Goal: Task Accomplishment & Management: Manage account settings

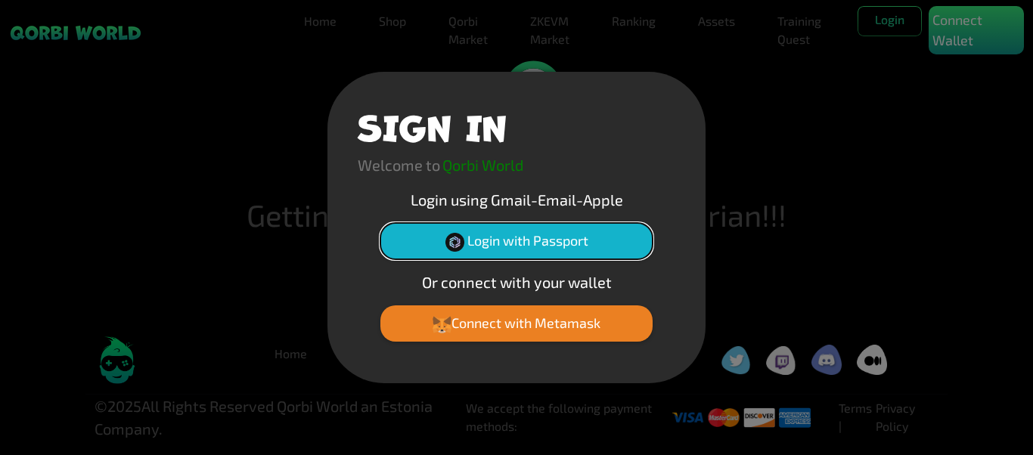
click at [511, 247] on button "Login with Passport" at bounding box center [516, 241] width 272 height 36
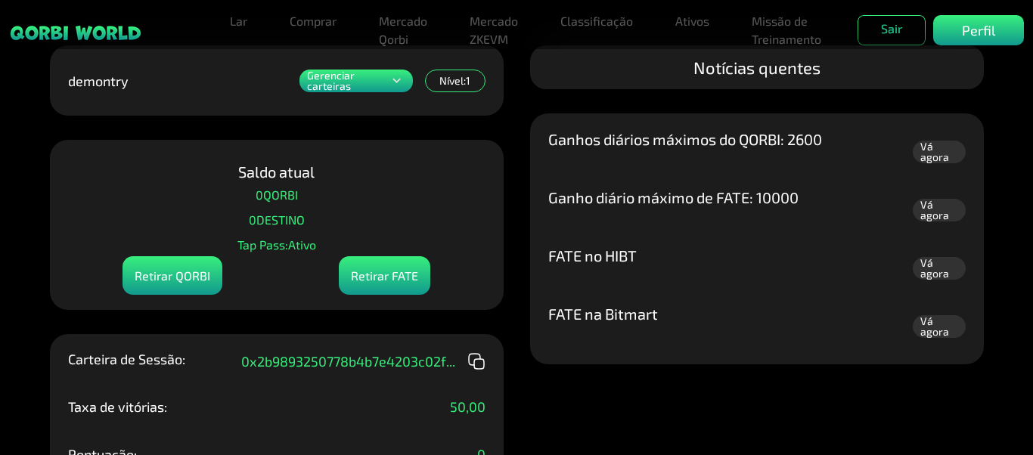
click at [385, 73] on p "Gerenciar carteiras" at bounding box center [348, 80] width 82 height 21
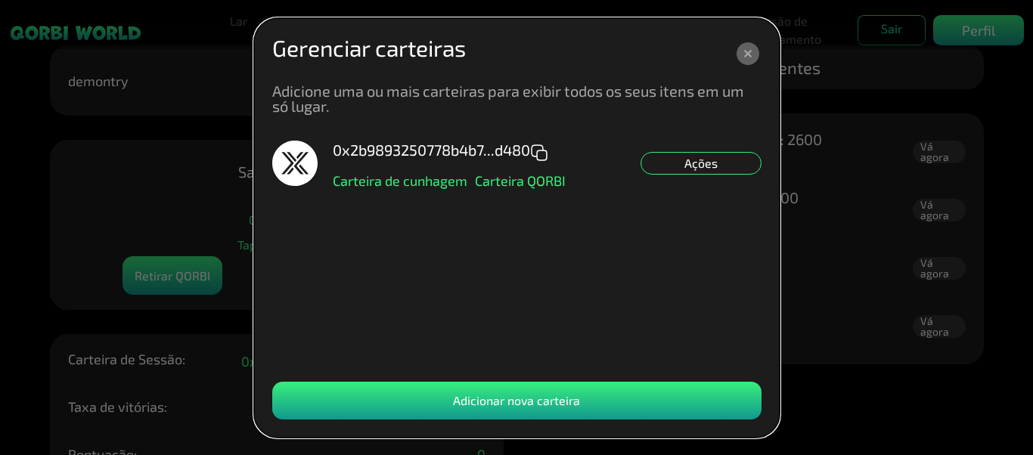
click at [747, 47] on icon at bounding box center [748, 53] width 23 height 23
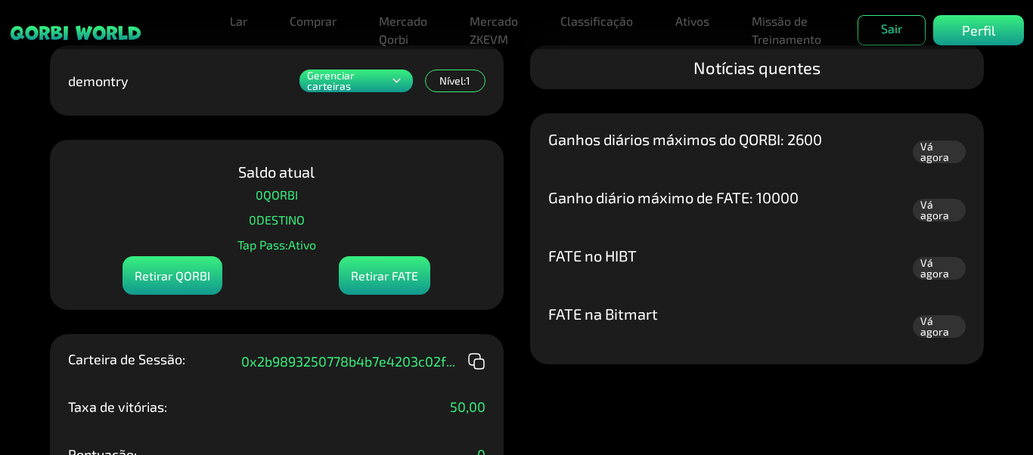
scroll to position [133, 0]
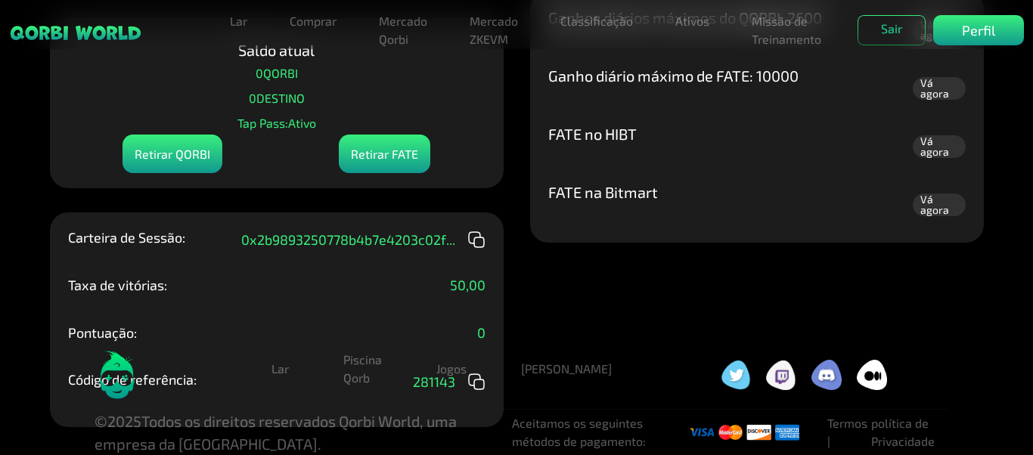
drag, startPoint x: 663, startPoint y: 278, endPoint x: 641, endPoint y: 295, distance: 28.1
click at [657, 280] on div "Gerenciar carteiras Adicione uma ou mais carteiras para exibir todos os seus it…" at bounding box center [516, 105] width 1033 height 455
drag, startPoint x: 452, startPoint y: 277, endPoint x: 250, endPoint y: 261, distance: 202.5
click at [410, 278] on div "Taxa de vitórias: 50,00" at bounding box center [276, 296] width 417 height 36
click at [191, 147] on font "Retirar QORBI" at bounding box center [173, 154] width 76 height 14
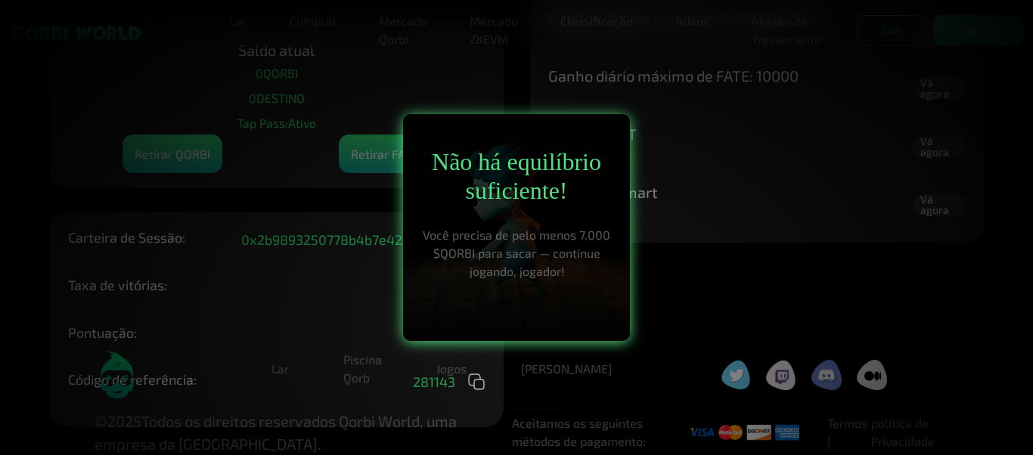
click at [664, 231] on div at bounding box center [516, 227] width 1033 height 455
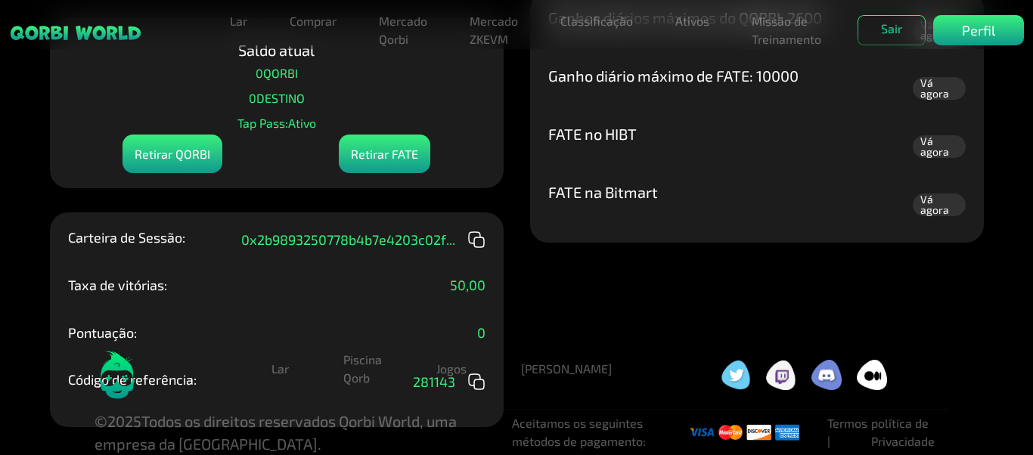
click at [389, 153] on font "Retirar FATE" at bounding box center [384, 154] width 67 height 18
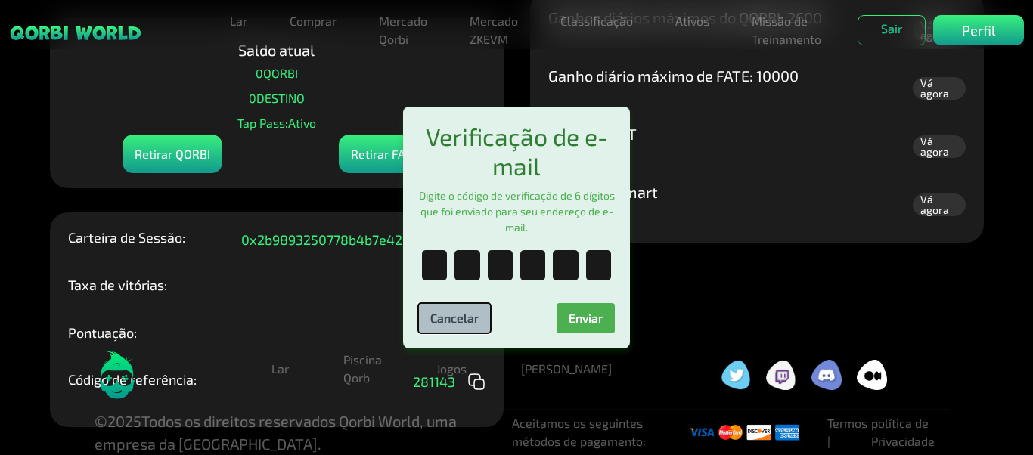
drag, startPoint x: 456, startPoint y: 313, endPoint x: 440, endPoint y: 313, distance: 15.9
click at [454, 314] on button "Cancelar" at bounding box center [454, 318] width 73 height 30
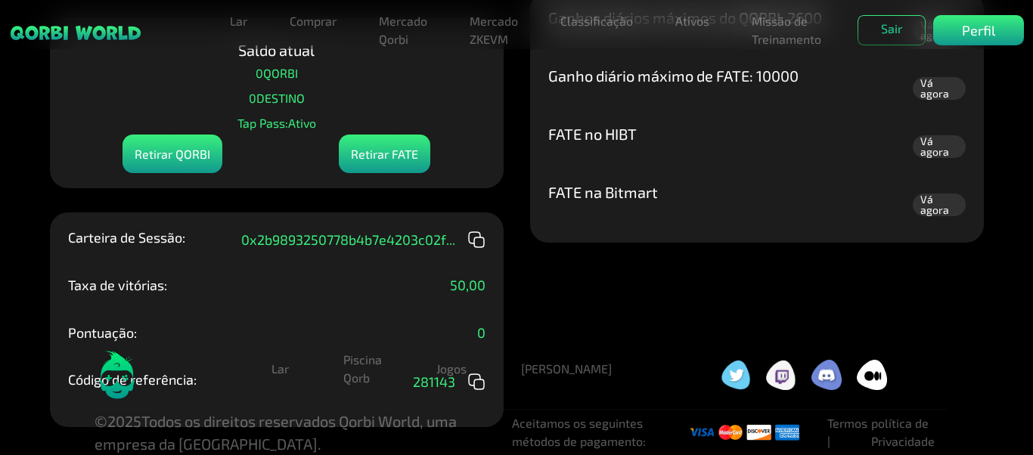
scroll to position [0, 0]
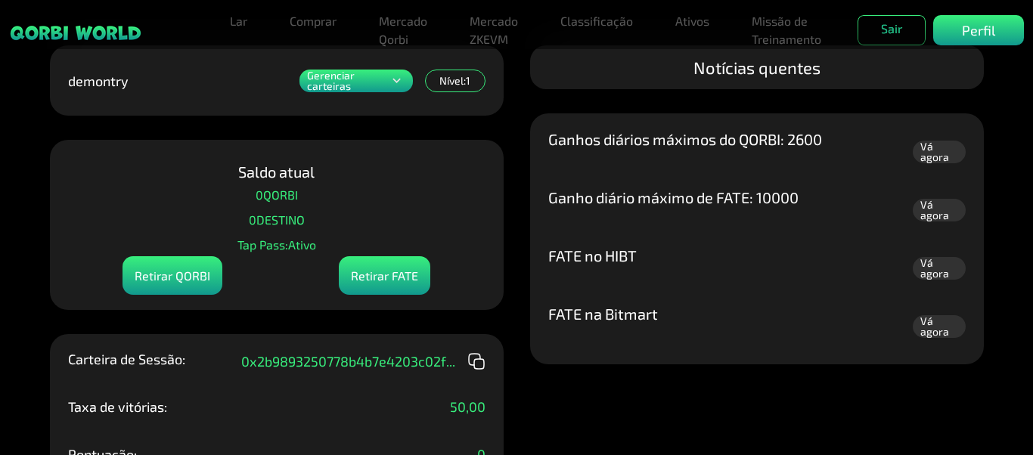
drag, startPoint x: 976, startPoint y: 32, endPoint x: 934, endPoint y: 64, distance: 52.8
click at [976, 34] on font "Perfil" at bounding box center [978, 30] width 33 height 17
click at [92, 33] on img at bounding box center [75, 32] width 133 height 17
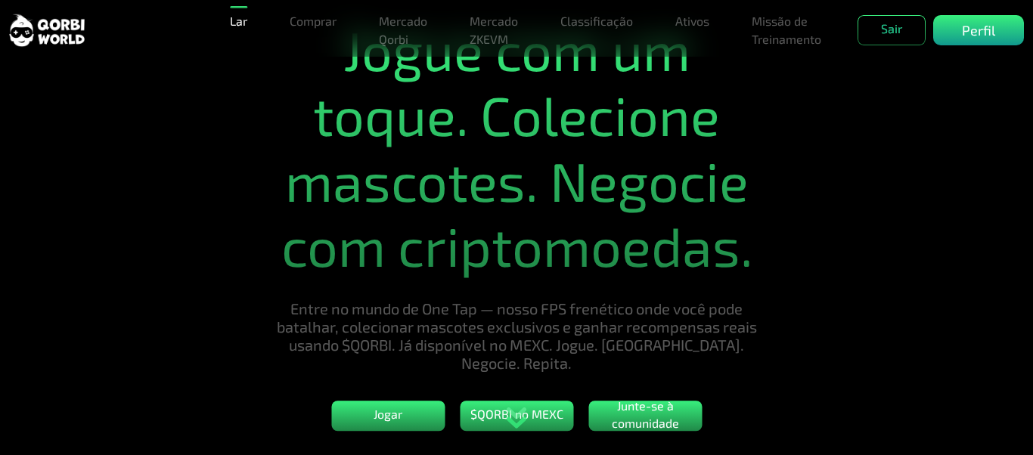
click at [403, 413] on div at bounding box center [516, 421] width 1033 height 68
click at [386, 412] on div at bounding box center [516, 421] width 1033 height 68
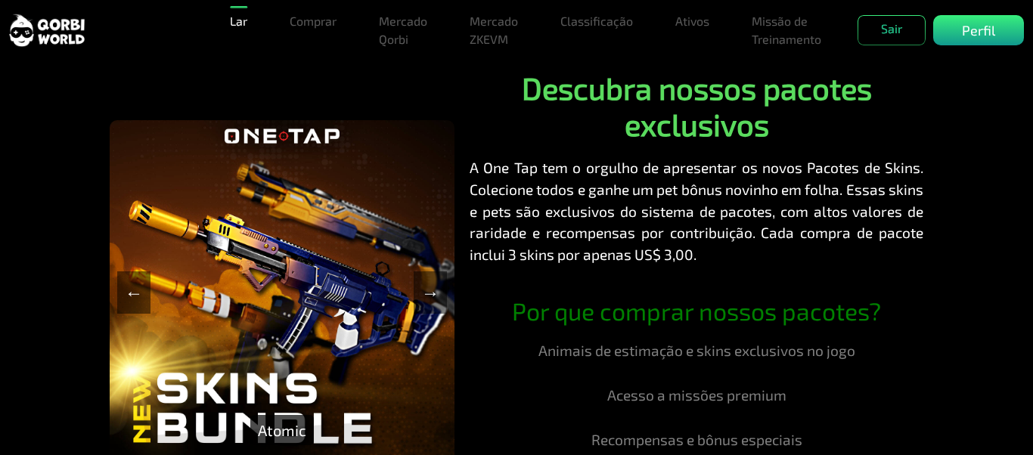
scroll to position [227, 0]
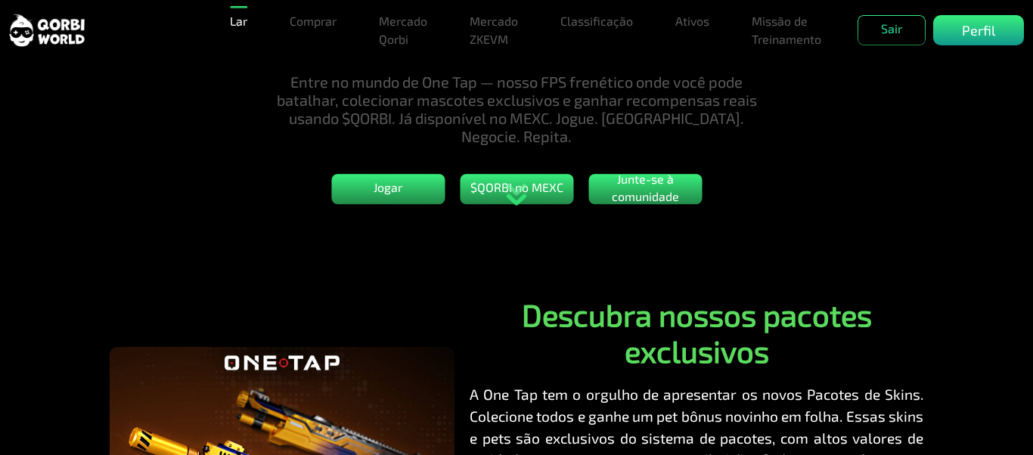
click at [399, 181] on div at bounding box center [516, 194] width 1033 height 68
click at [380, 185] on div at bounding box center [516, 194] width 1033 height 68
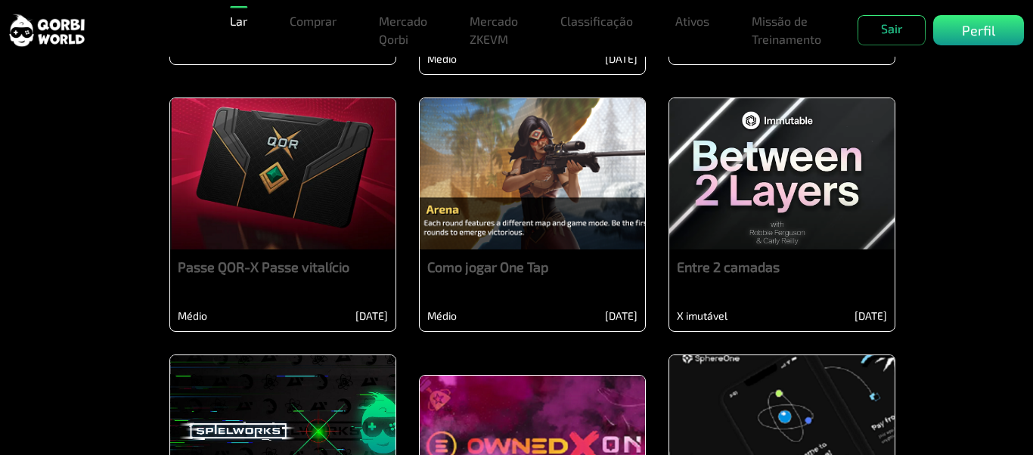
scroll to position [2949, 0]
